Goal: Navigation & Orientation: Find specific page/section

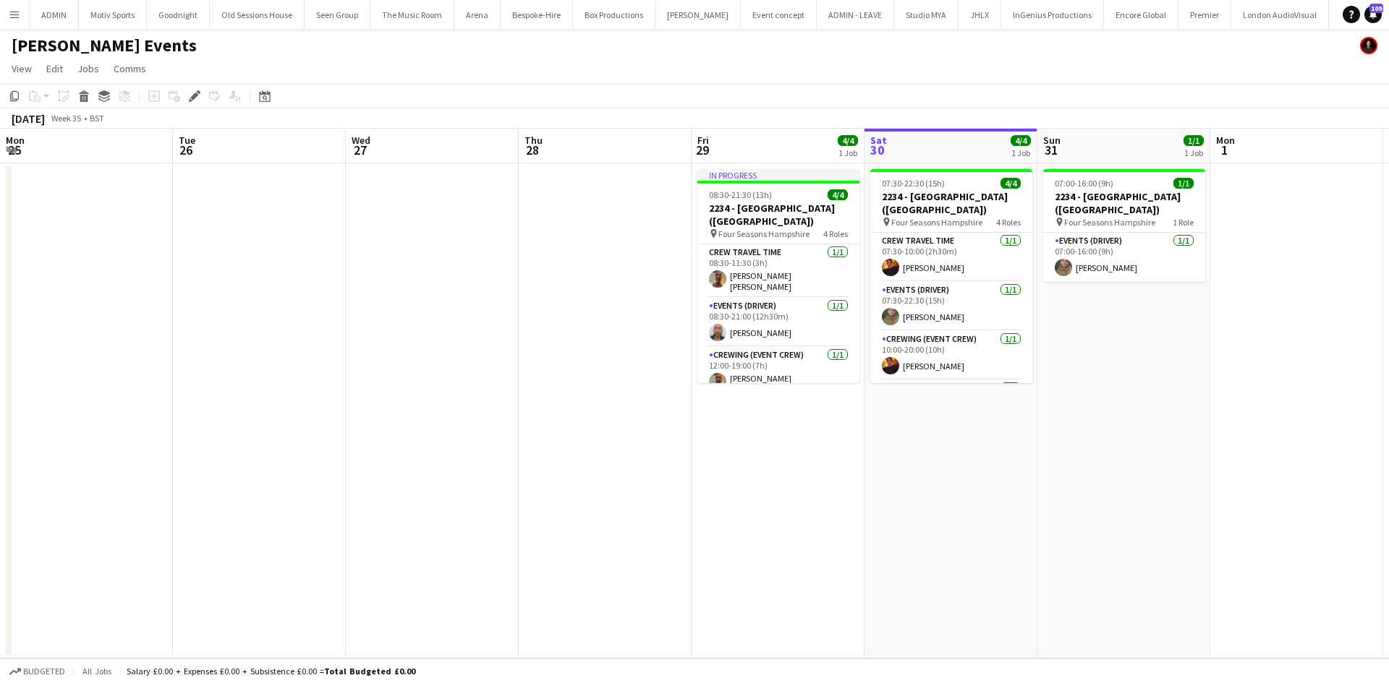
scroll to position [0, 498]
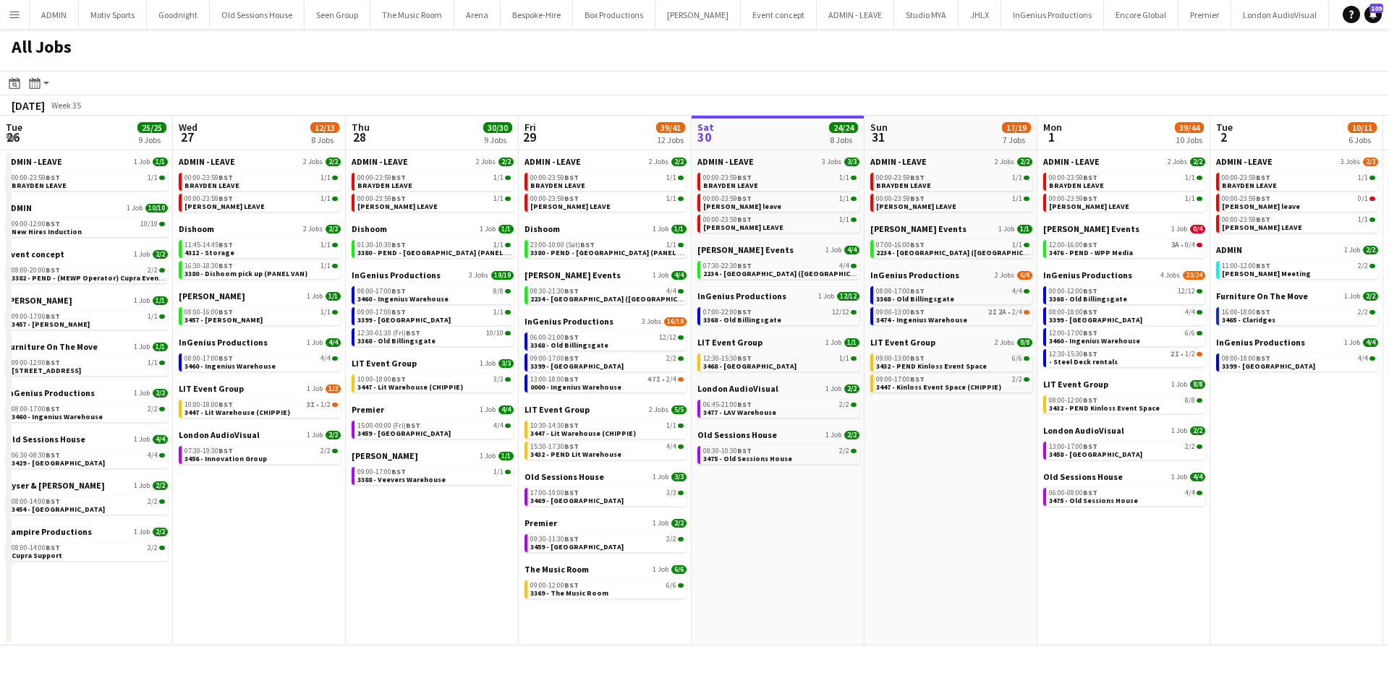
scroll to position [0, 346]
